Goal: Task Accomplishment & Management: Complete application form

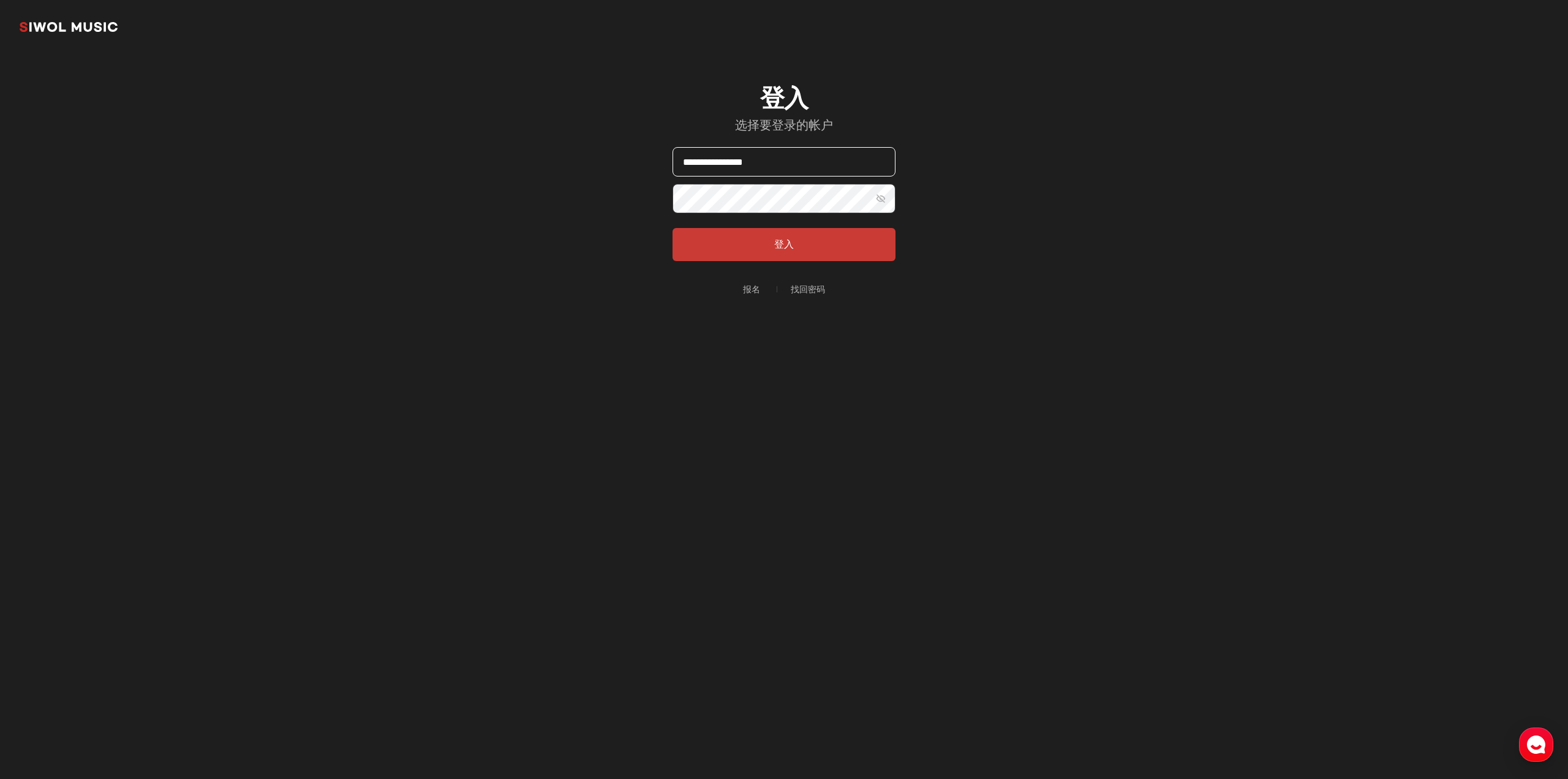
click at [788, 166] on input "**********" at bounding box center [784, 161] width 223 height 29
type input "**********"
click at [784, 234] on button "登入" at bounding box center [784, 244] width 223 height 33
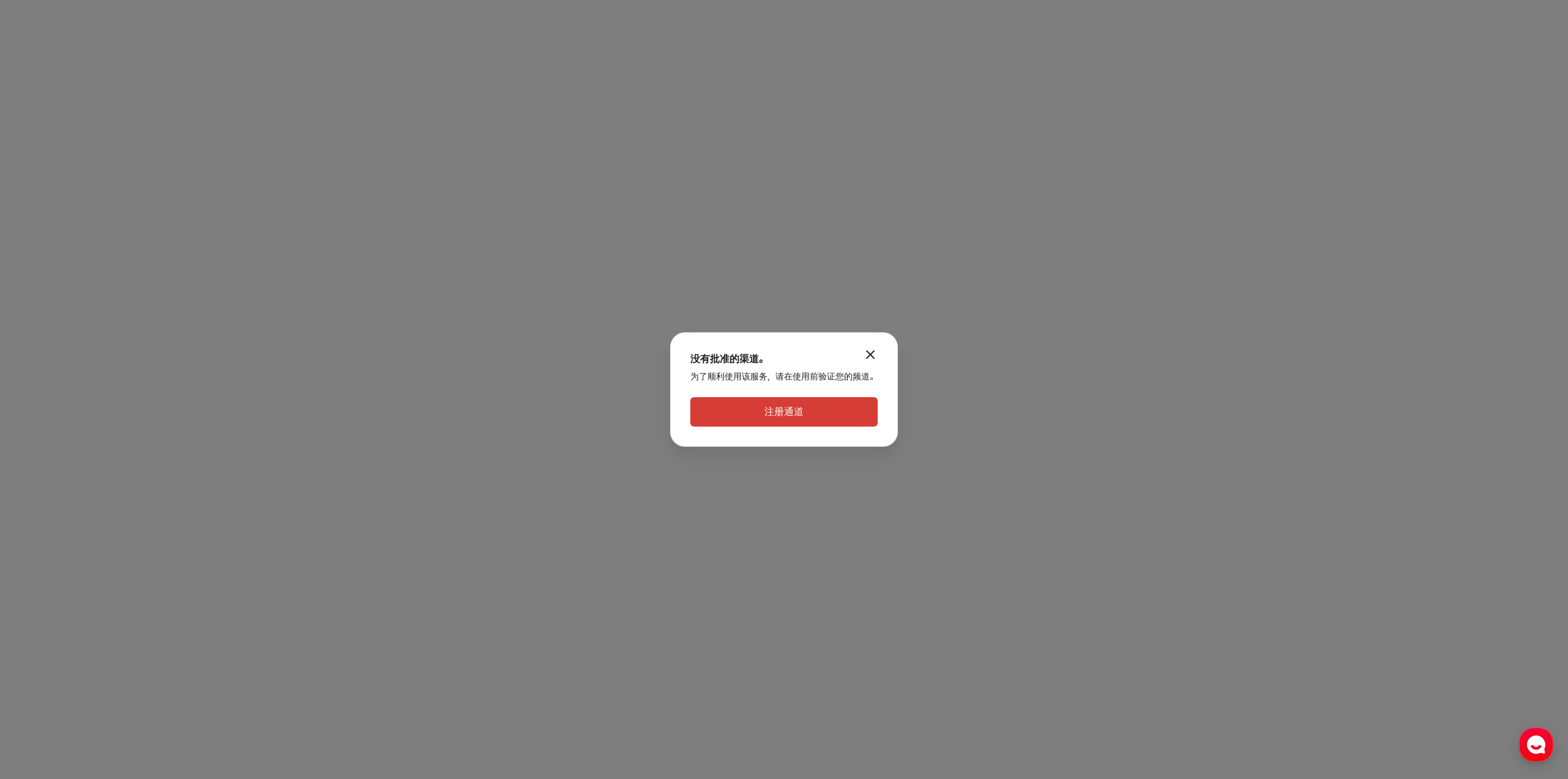
click at [755, 417] on button "注册通道" at bounding box center [784, 411] width 187 height 29
